Goal: Check status: Check status

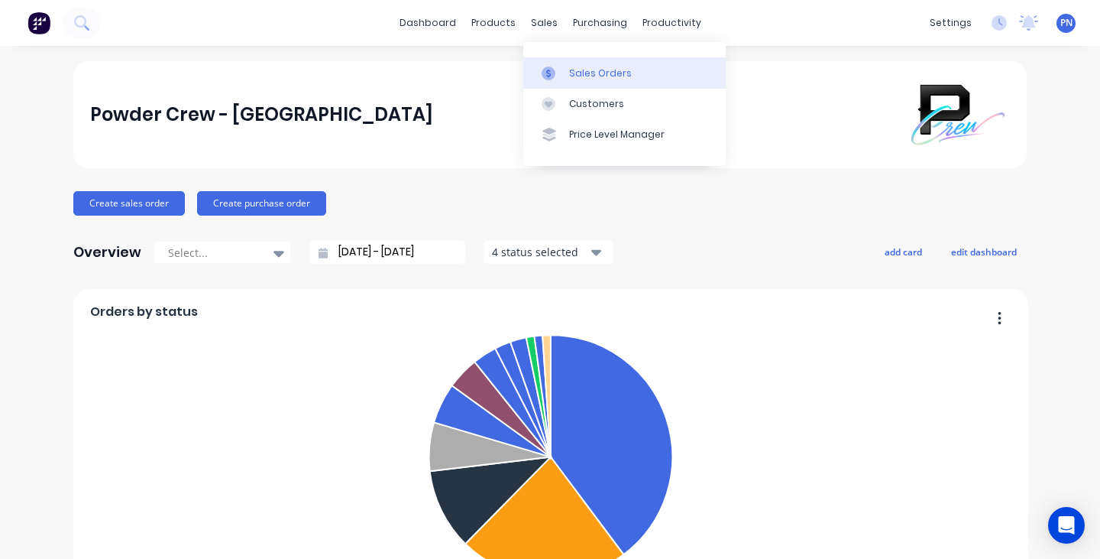
click at [584, 63] on link "Sales Orders" at bounding box center [624, 72] width 202 height 31
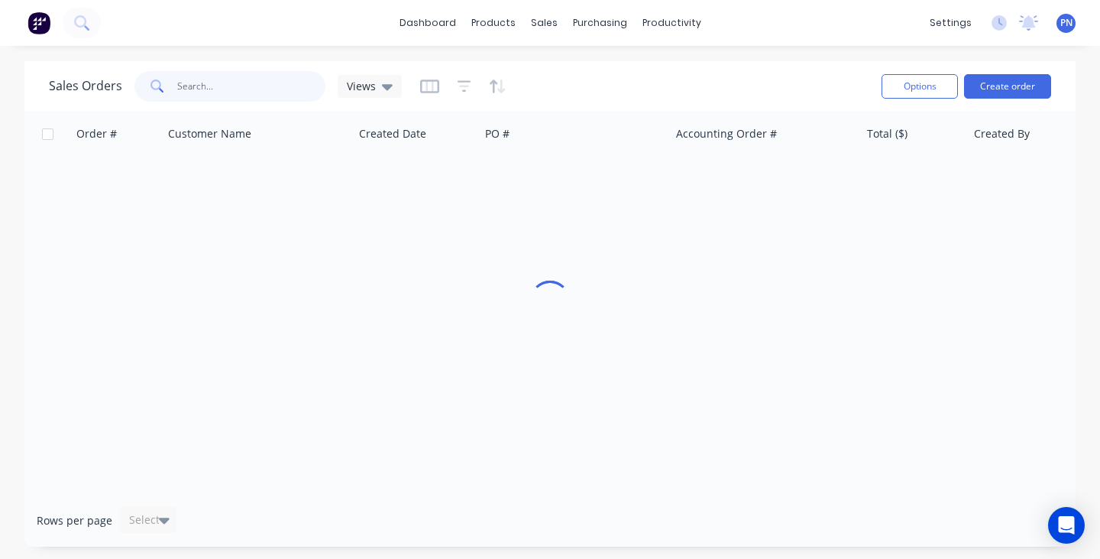
click at [209, 81] on input "text" at bounding box center [251, 86] width 149 height 31
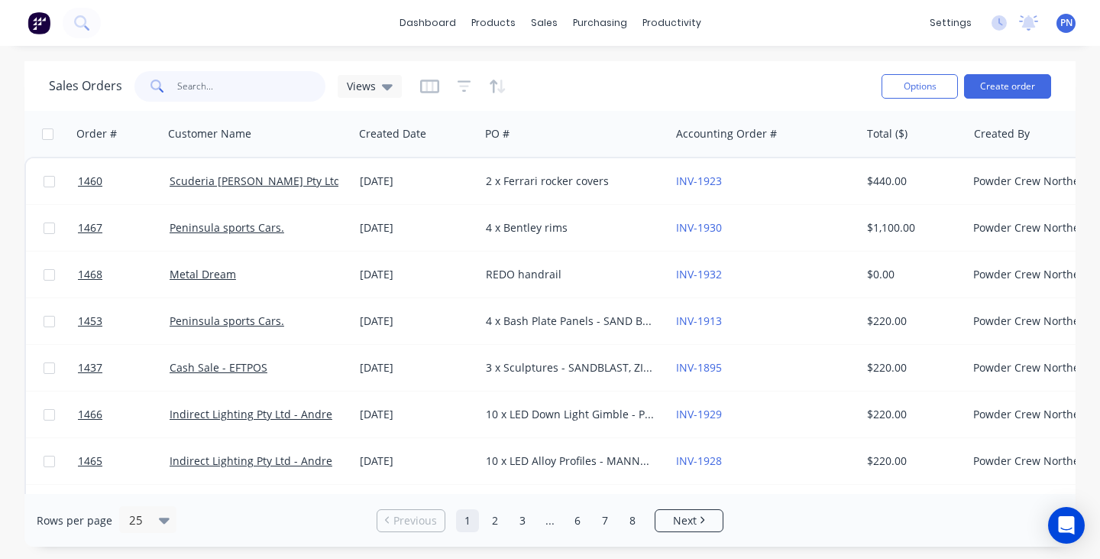
click at [210, 85] on input "text" at bounding box center [251, 86] width 149 height 31
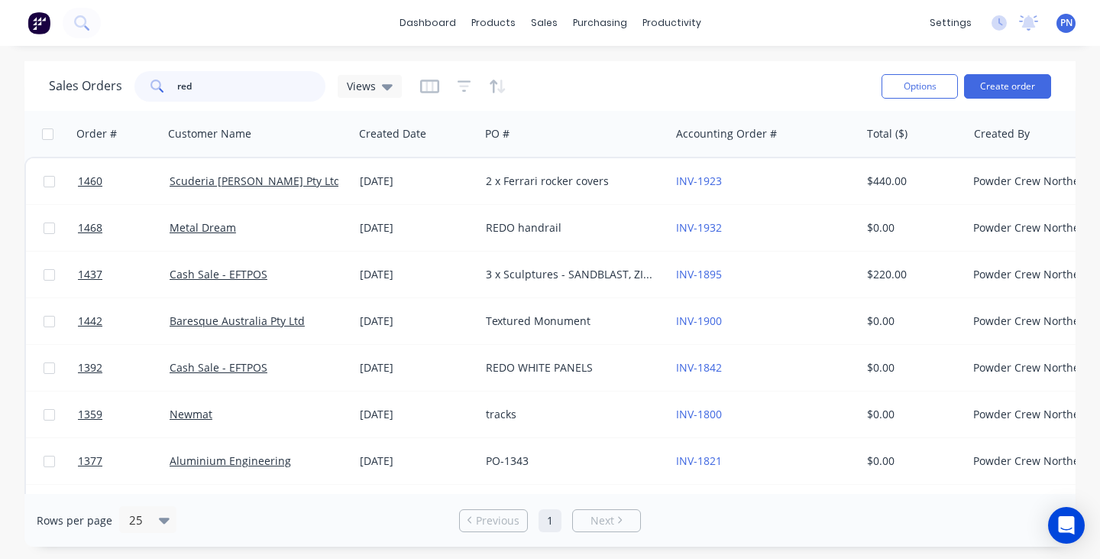
click at [235, 89] on input "red" at bounding box center [251, 86] width 149 height 31
type input "ped"
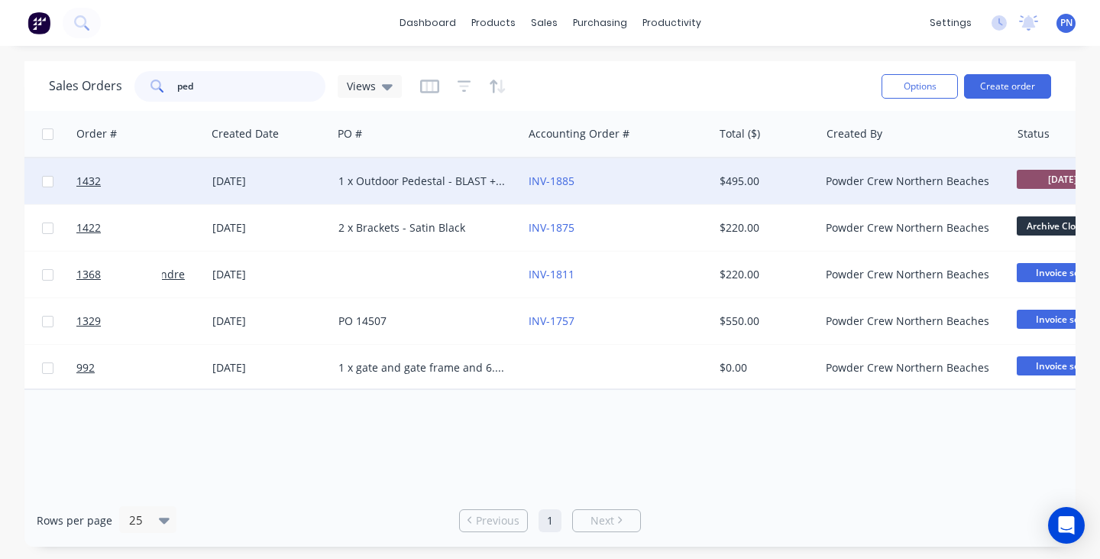
scroll to position [0, 188]
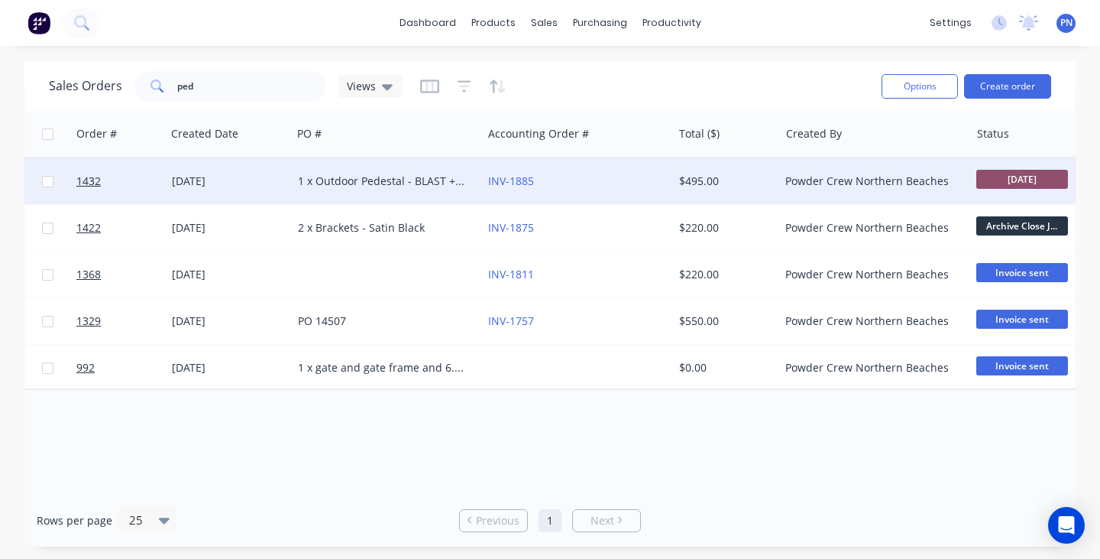
click at [590, 176] on div "INV-1885" at bounding box center [573, 180] width 170 height 15
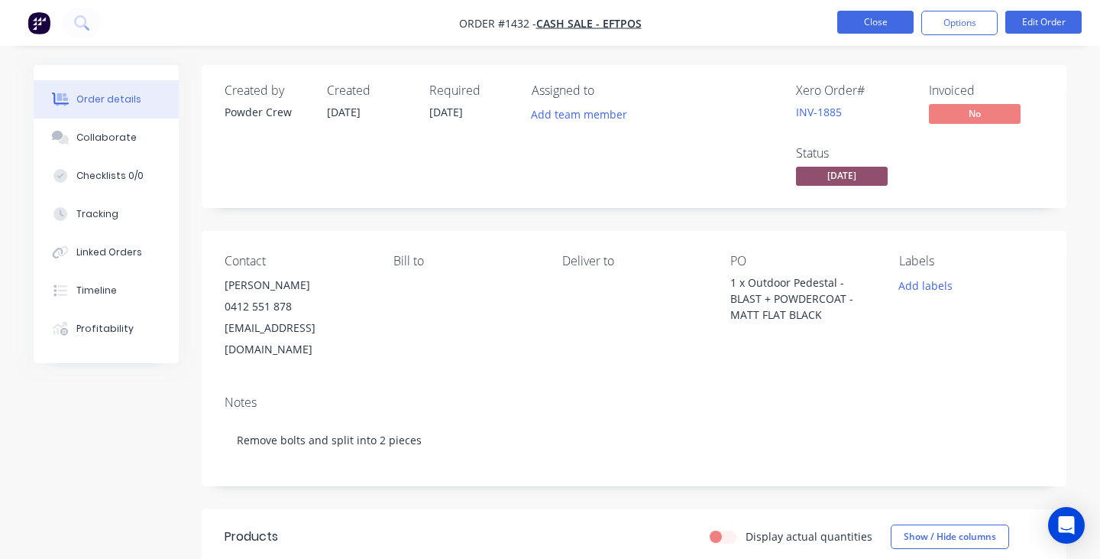
click at [882, 19] on button "Close" at bounding box center [875, 22] width 76 height 23
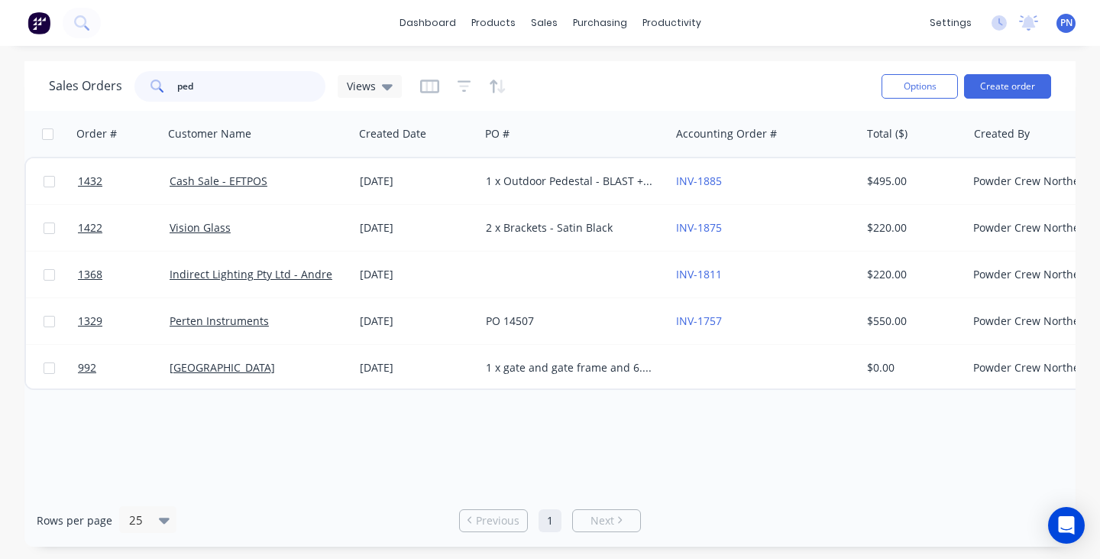
click at [232, 95] on input "ped" at bounding box center [251, 86] width 149 height 31
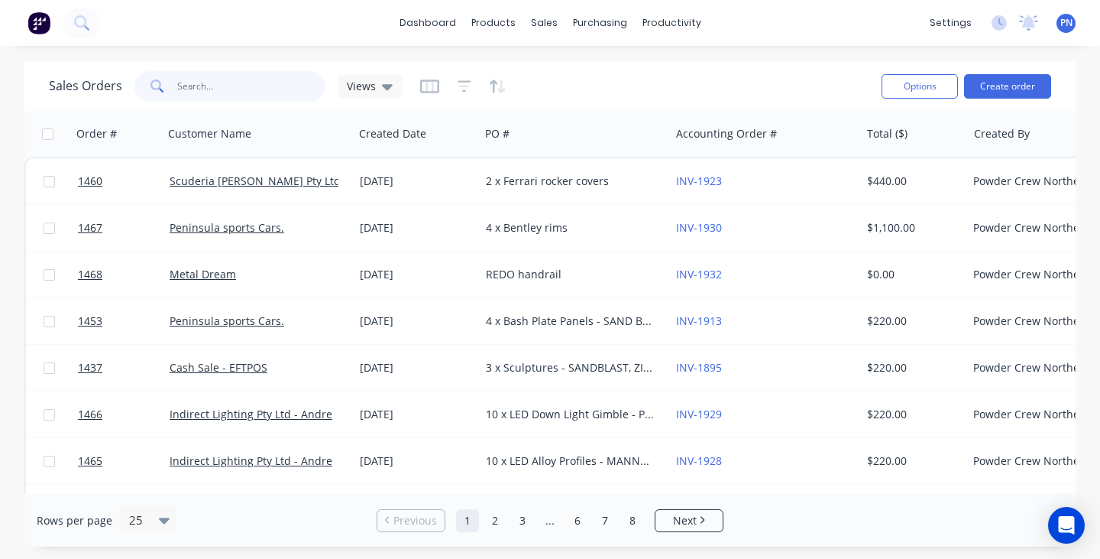
click at [254, 80] on input "text" at bounding box center [251, 86] width 149 height 31
type input "m"
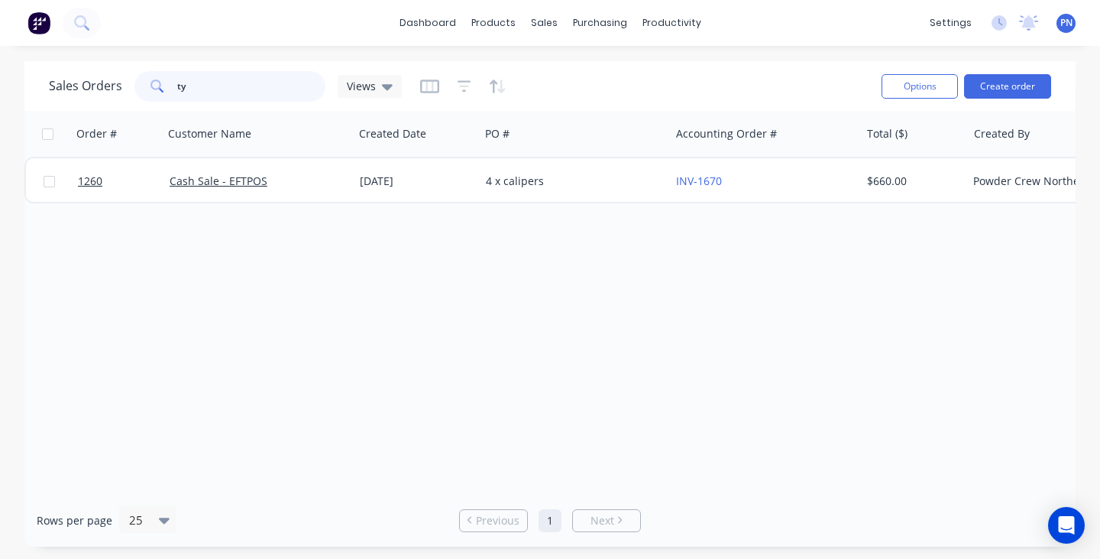
type input "t"
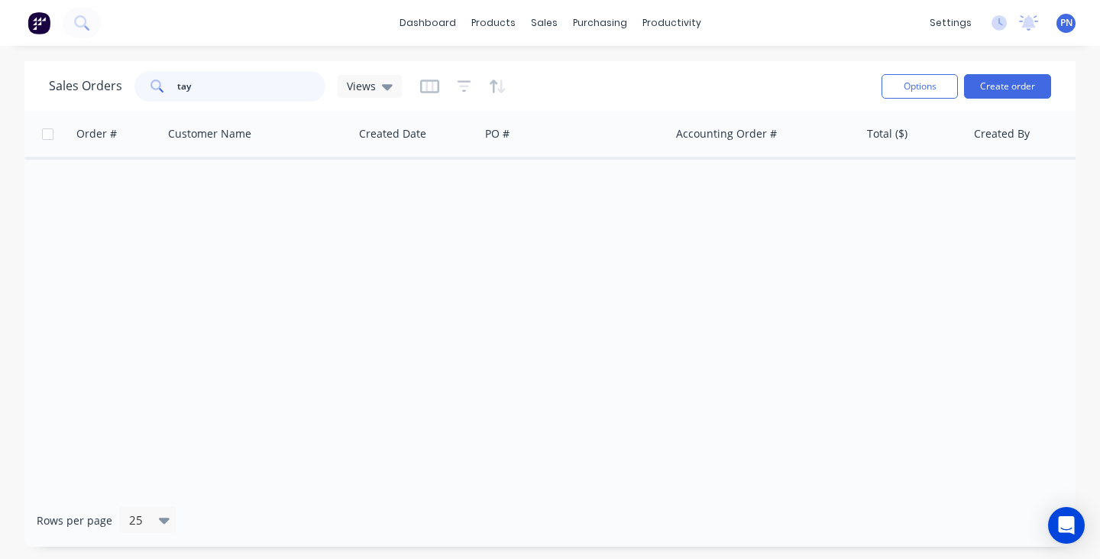
type input "tayl"
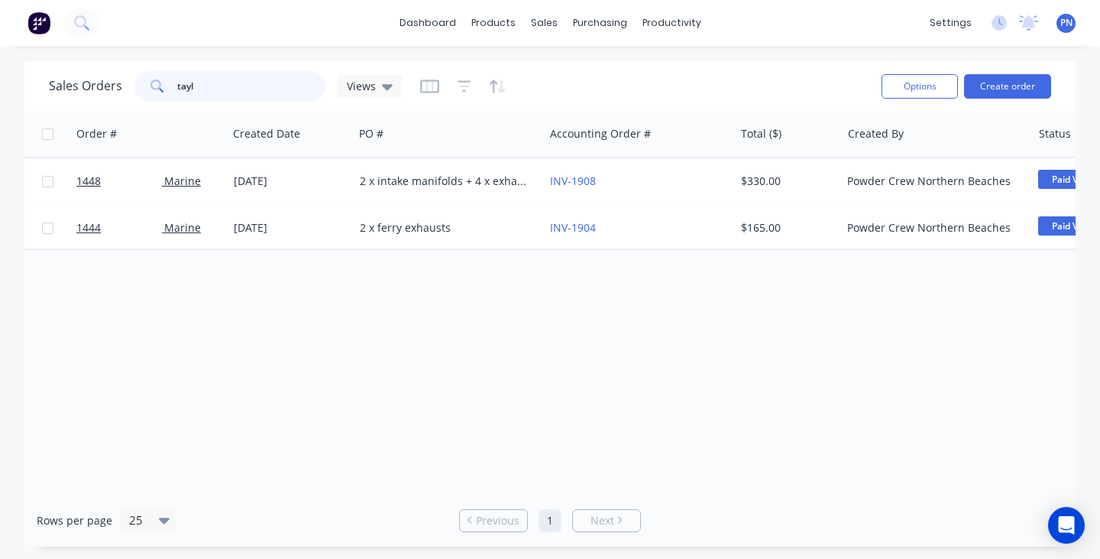
scroll to position [0, 109]
